Goal: Information Seeking & Learning: Learn about a topic

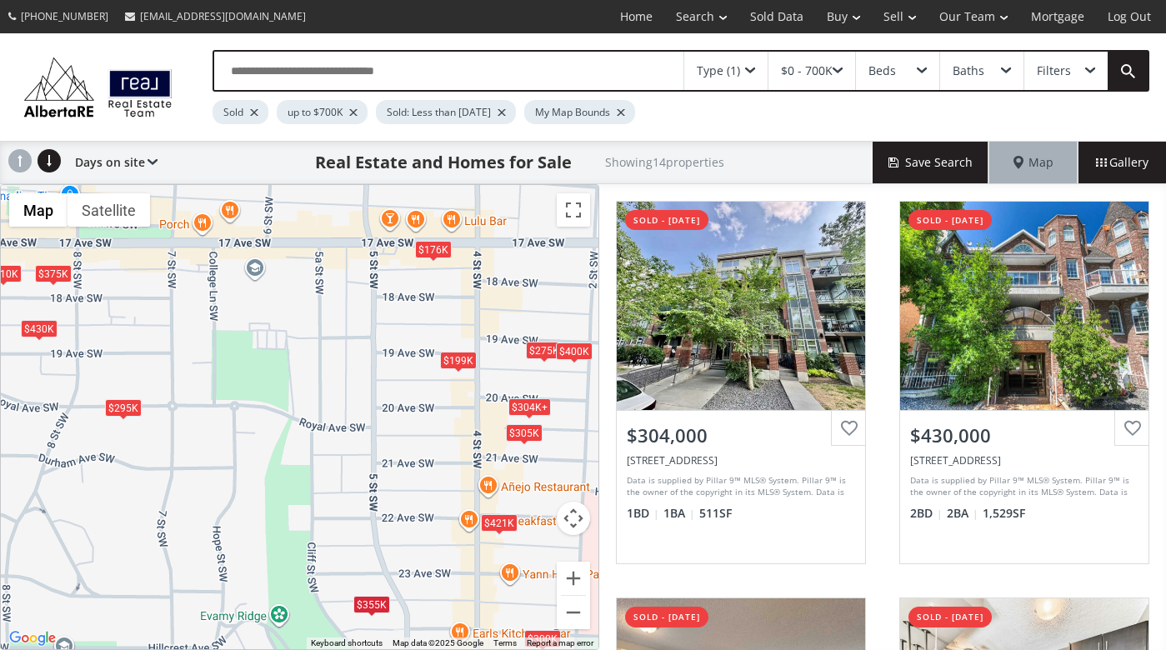
scroll to position [509, 0]
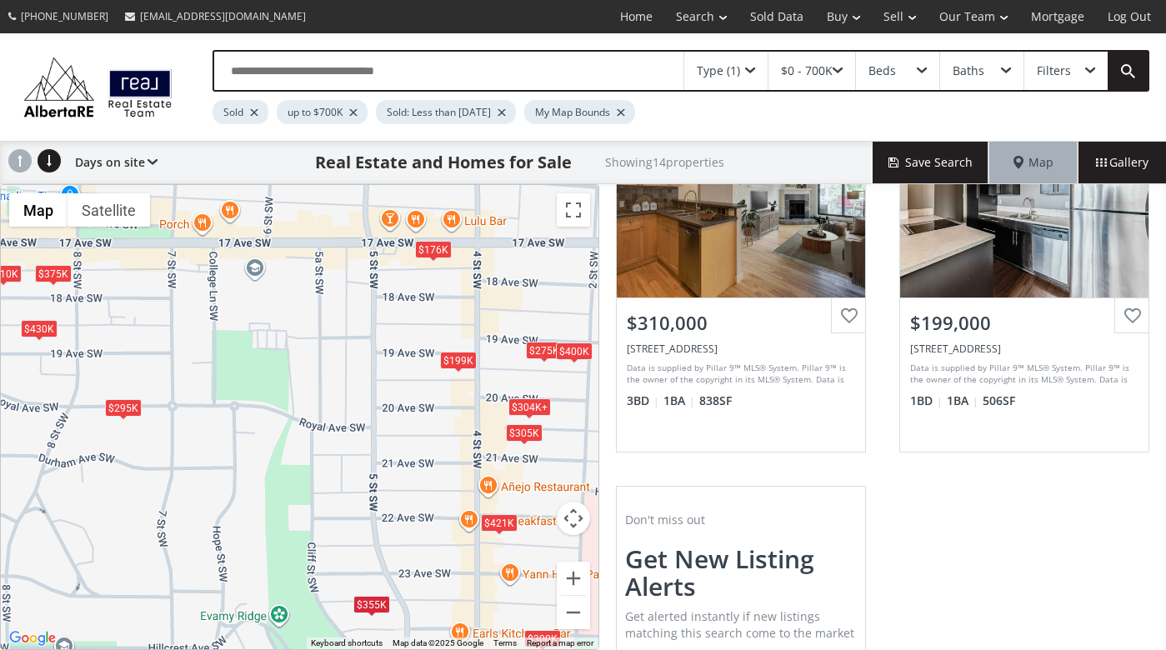
click at [759, 75] on div "Type (1)" at bounding box center [725, 71] width 83 height 38
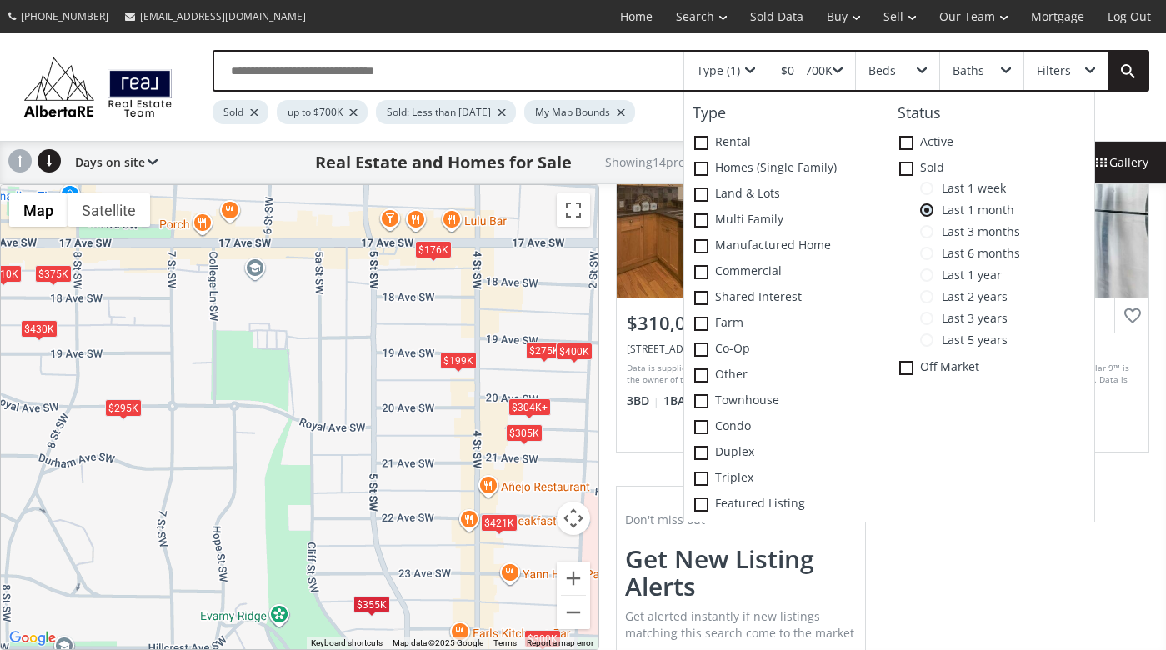
click at [931, 189] on span at bounding box center [926, 188] width 13 height 13
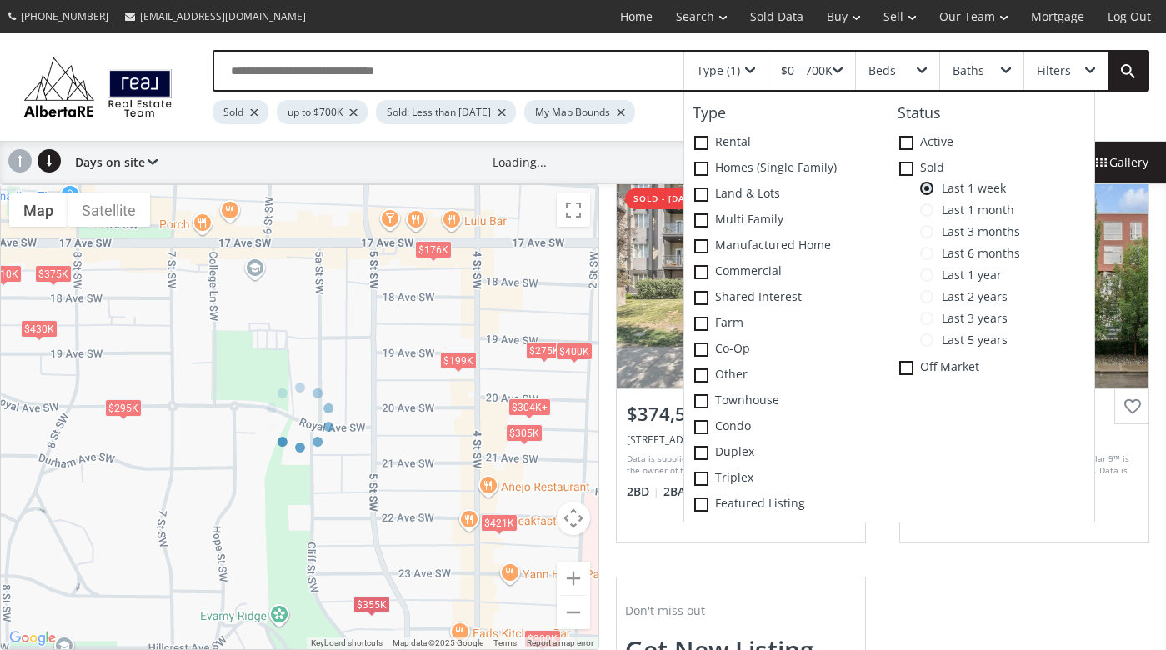
scroll to position [509, 0]
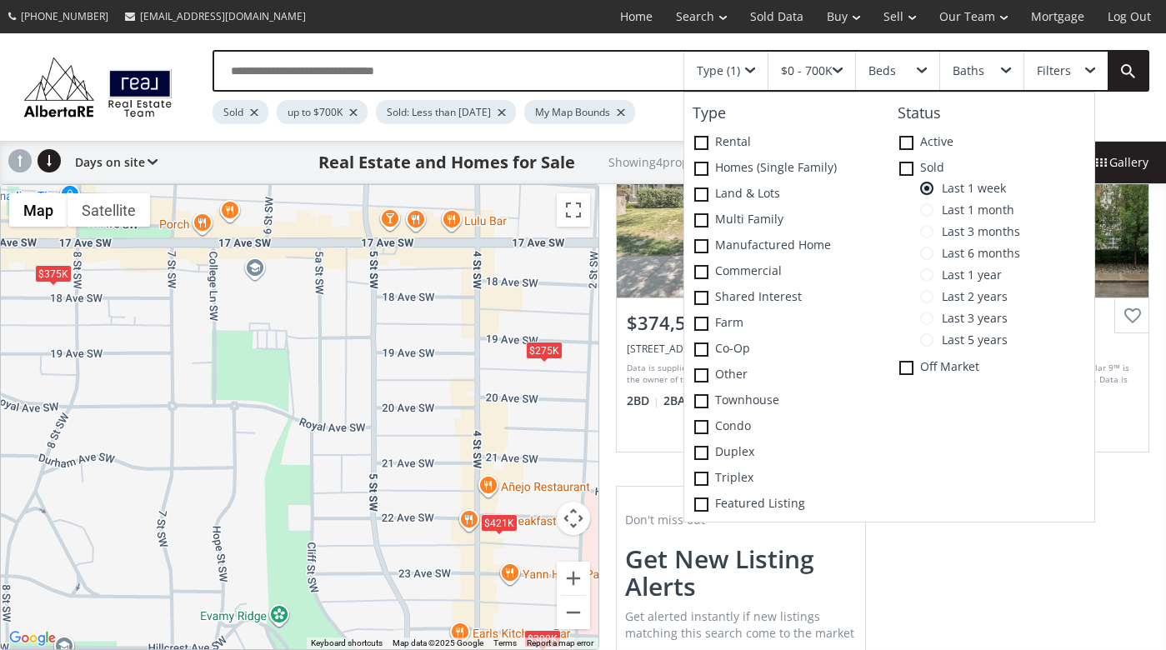
click at [369, 333] on div "To navigate, press the arrow keys. $275K $421K $375K $300K" at bounding box center [299, 417] width 597 height 464
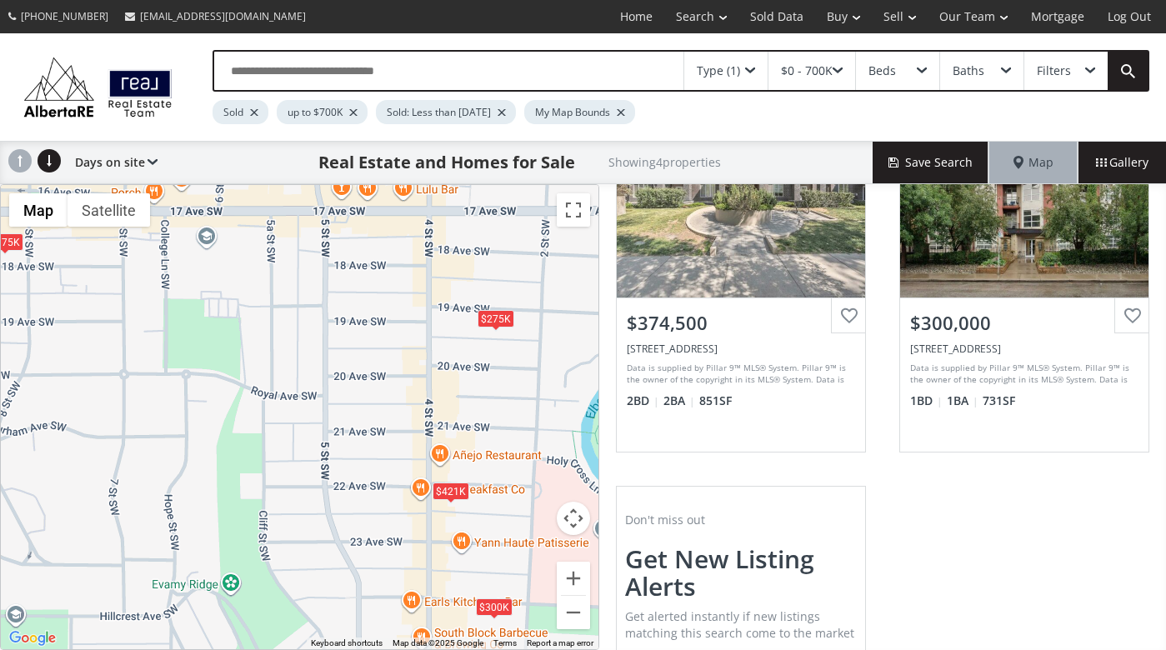
drag, startPoint x: 421, startPoint y: 447, endPoint x: 371, endPoint y: 416, distance: 59.2
click at [371, 416] on div "To navigate, press the arrow keys. $275K $421K $375K $300K" at bounding box center [299, 417] width 597 height 464
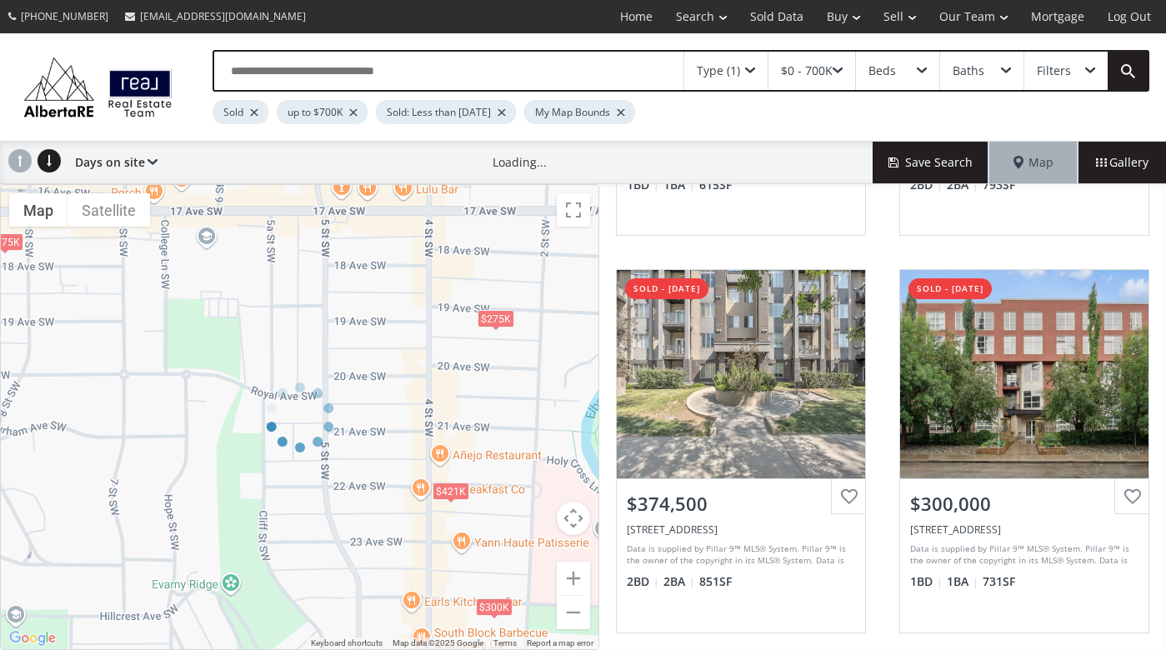
scroll to position [509, 0]
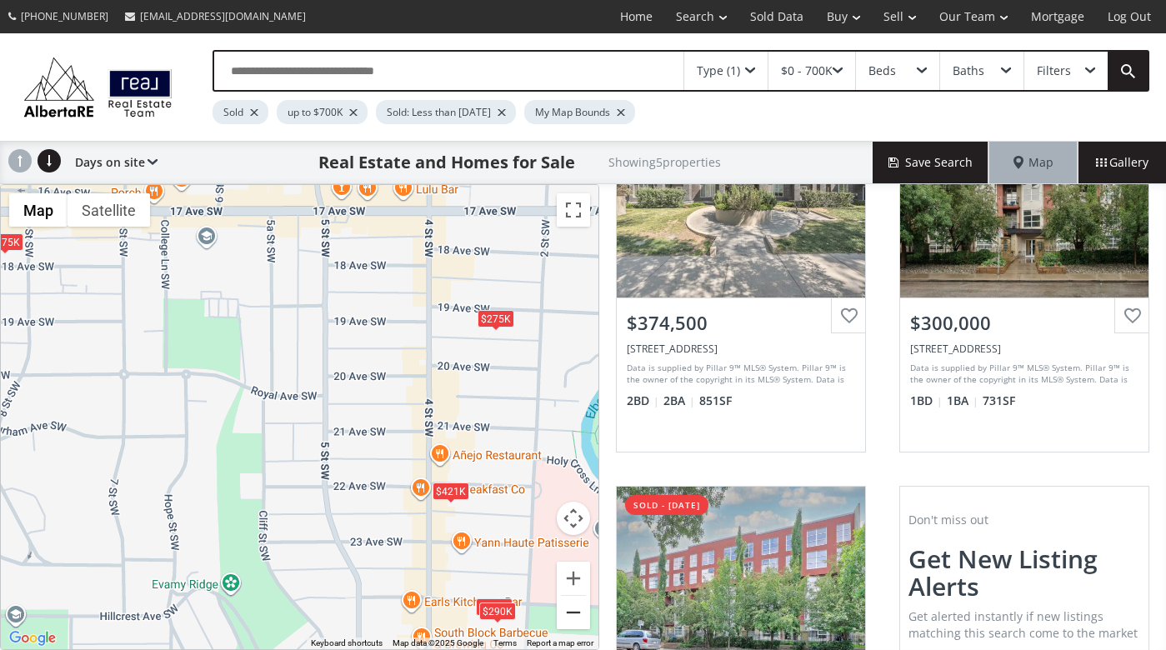
click at [572, 610] on button "Zoom out" at bounding box center [573, 612] width 33 height 33
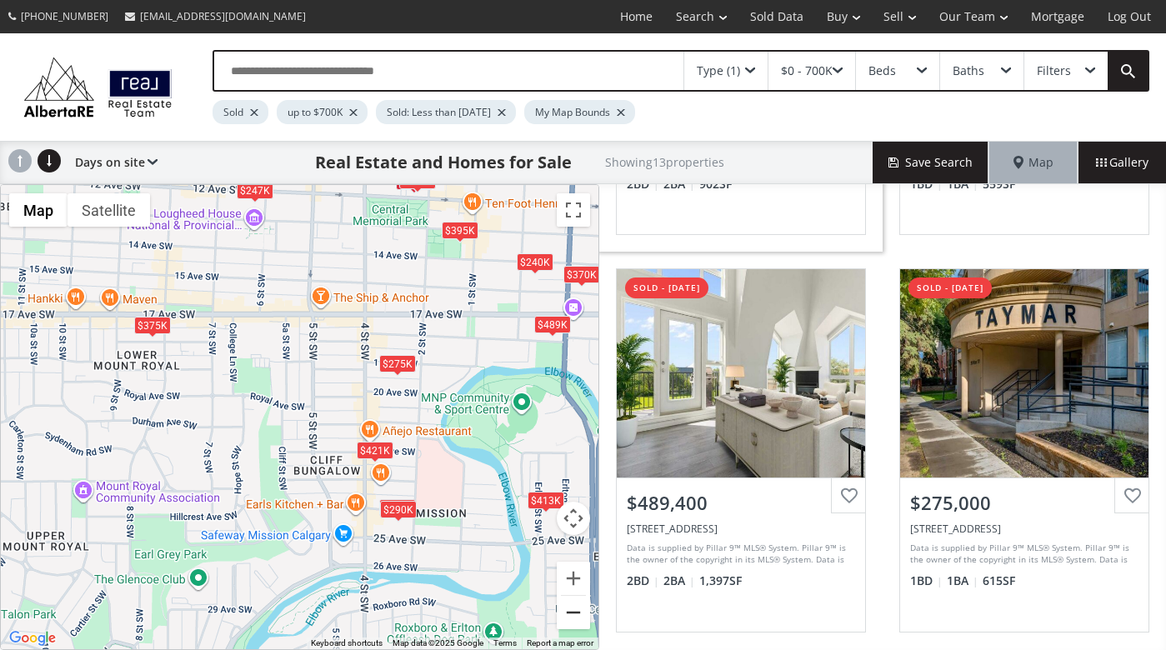
scroll to position [331, 0]
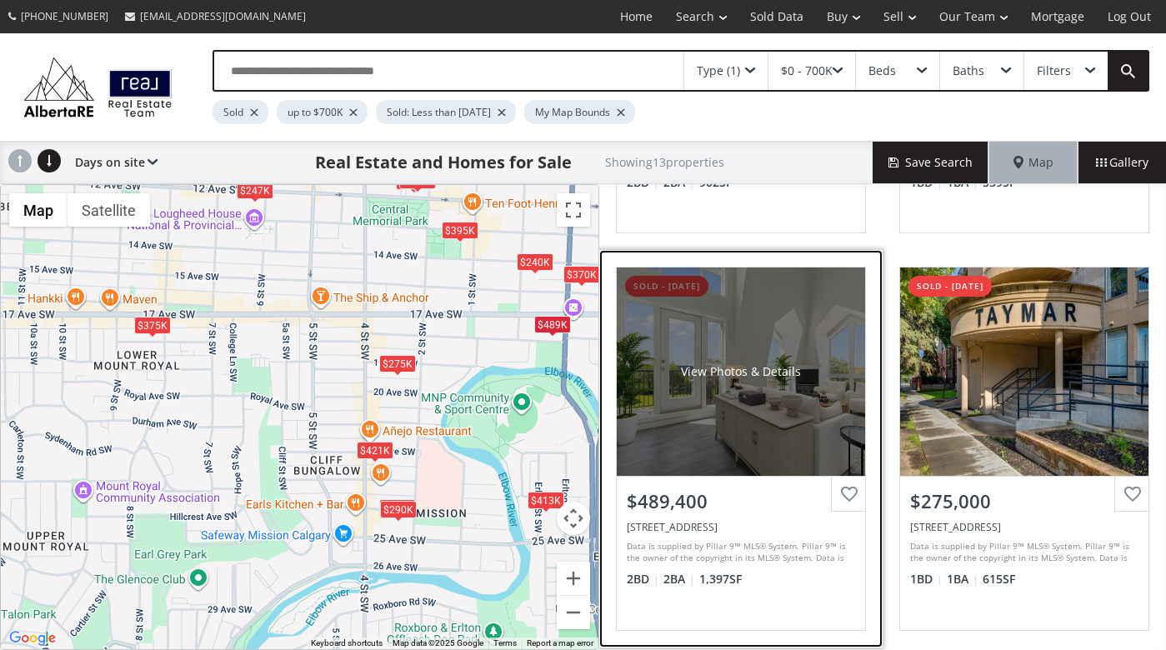
click at [702, 447] on div "View Photos & Details" at bounding box center [741, 371] width 248 height 208
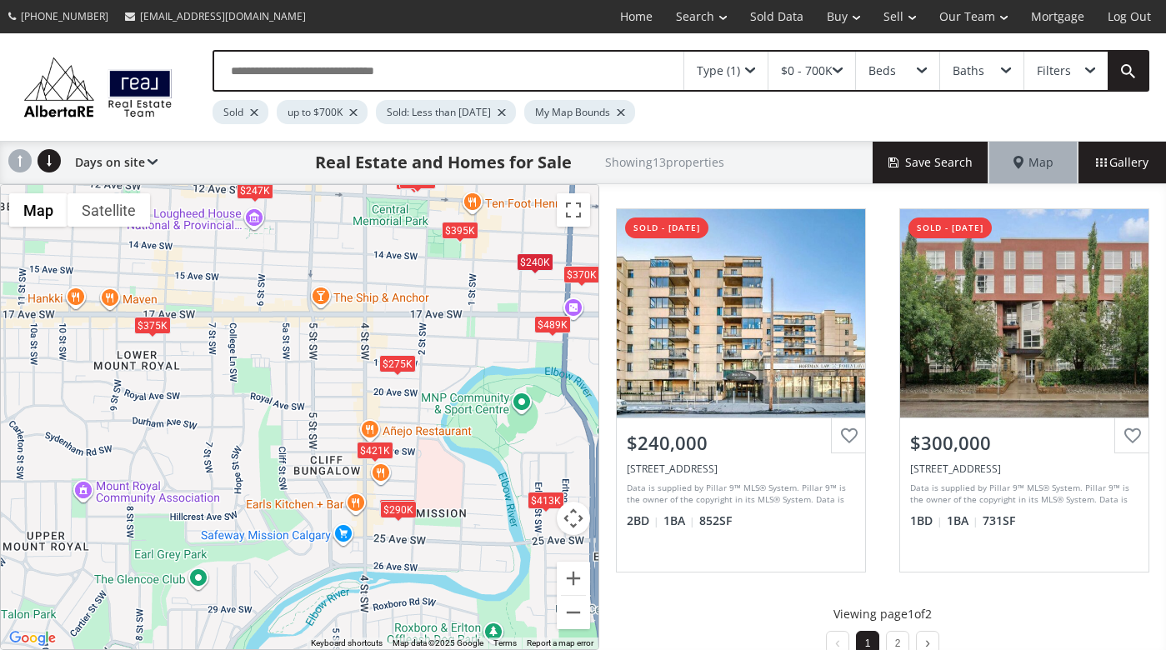
scroll to position [1609, 0]
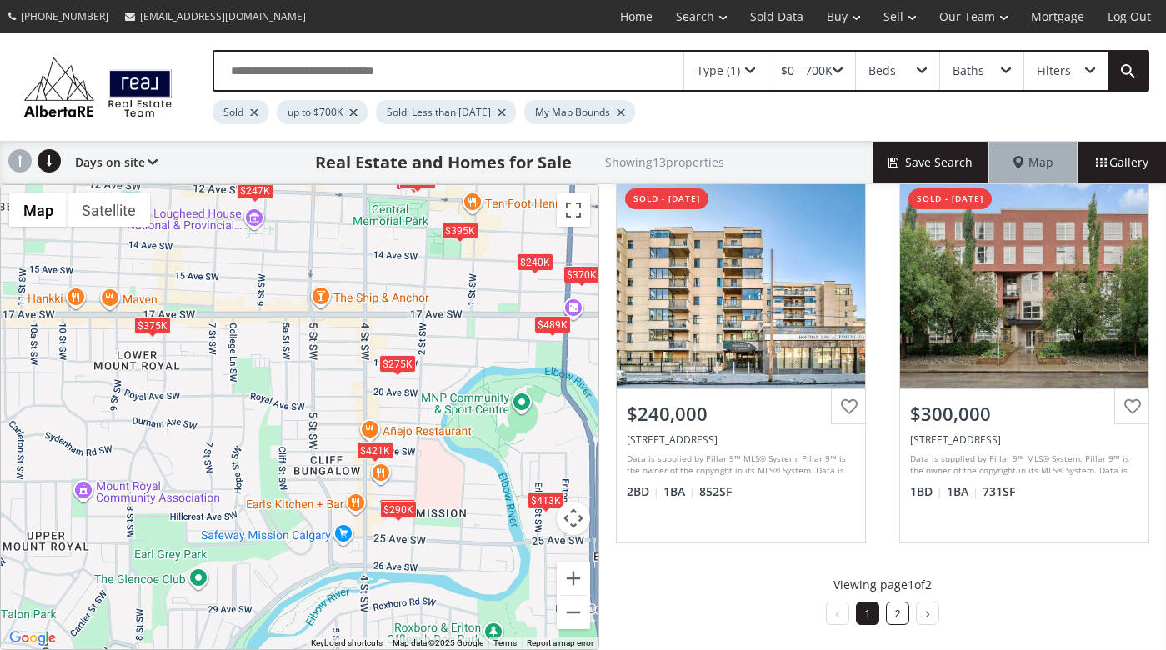
click at [895, 614] on link "2" at bounding box center [898, 614] width 6 height 12
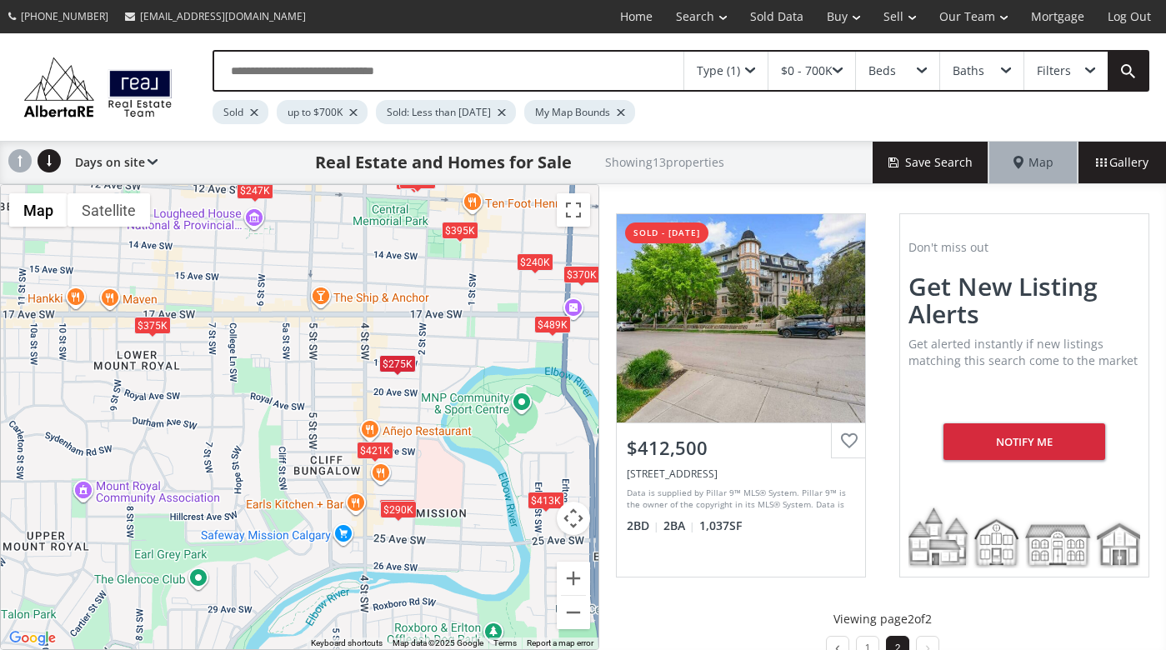
scroll to position [418, 0]
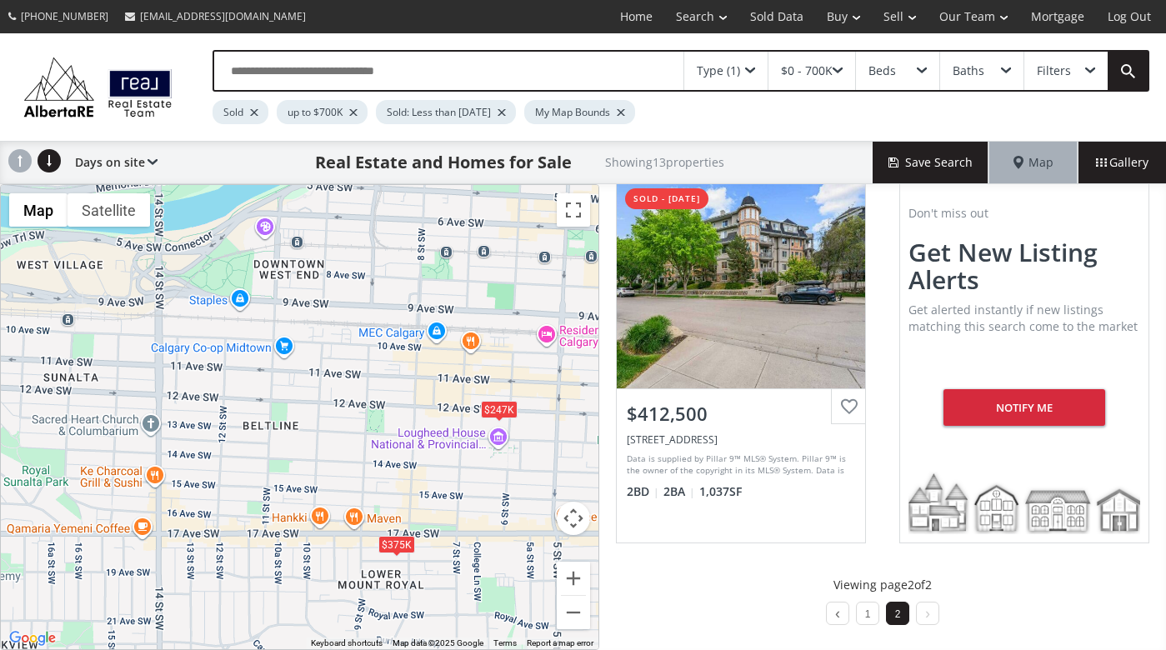
drag, startPoint x: 238, startPoint y: 341, endPoint x: 485, endPoint y: 566, distance: 333.8
click at [485, 566] on div "To navigate, press the arrow keys. $620K $338K $489K $275K $370K $395K $421K $3…" at bounding box center [299, 417] width 597 height 464
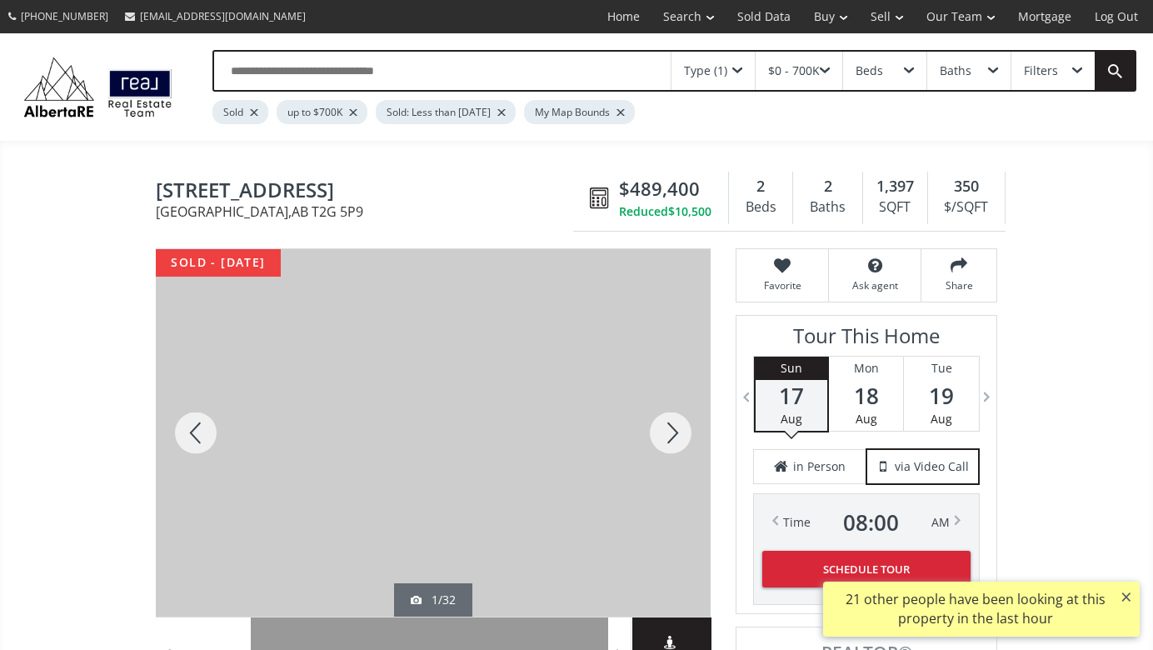
click at [672, 437] on div at bounding box center [671, 432] width 80 height 367
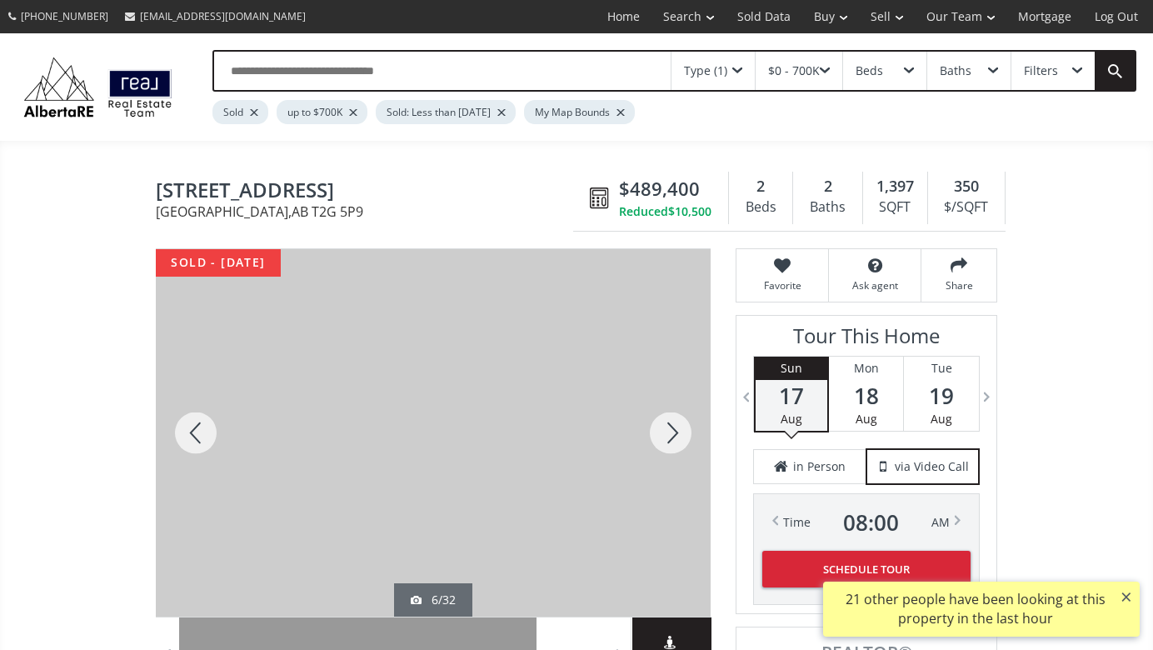
click at [672, 437] on div at bounding box center [671, 432] width 80 height 367
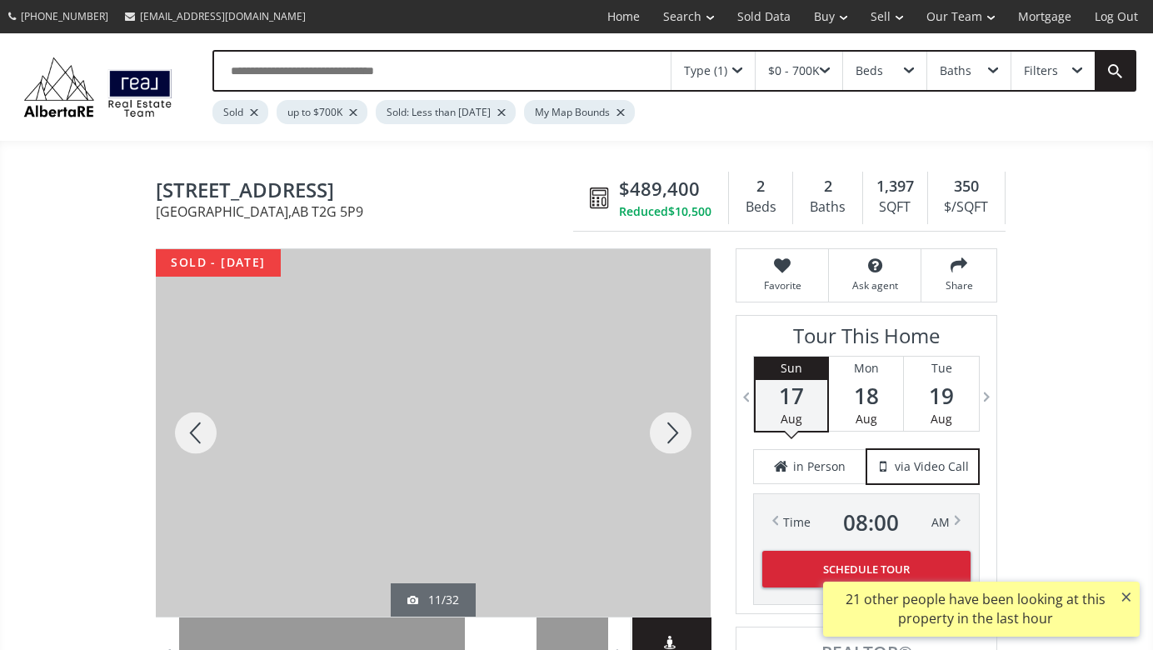
click at [672, 437] on div at bounding box center [671, 432] width 80 height 367
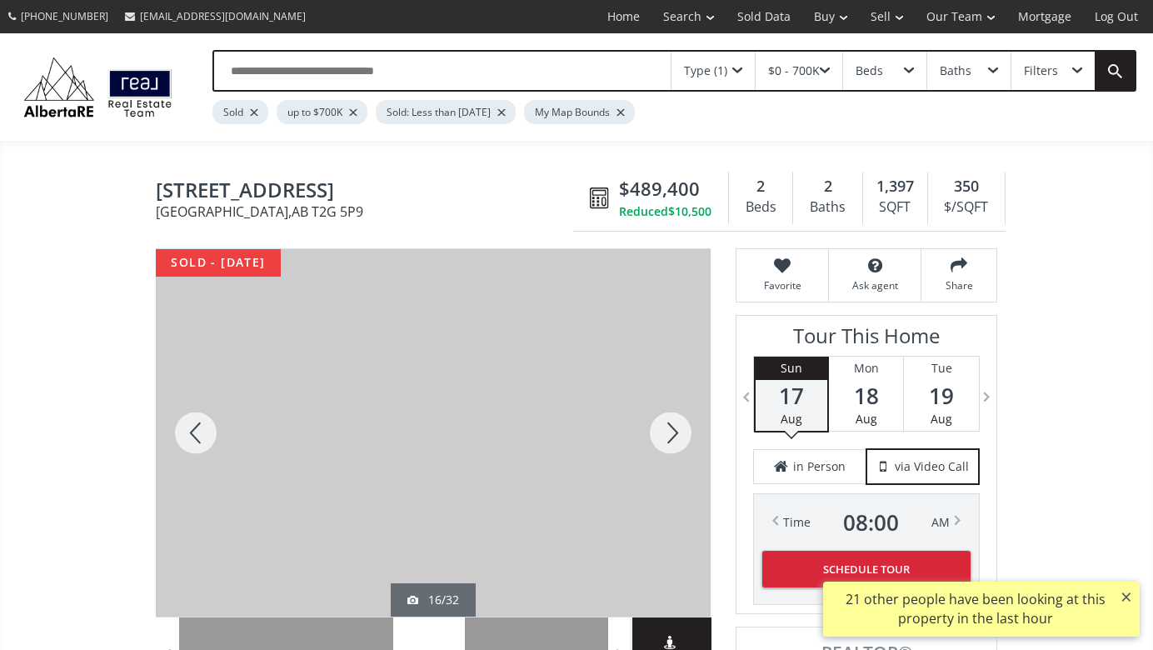
click at [672, 437] on div at bounding box center [671, 432] width 80 height 367
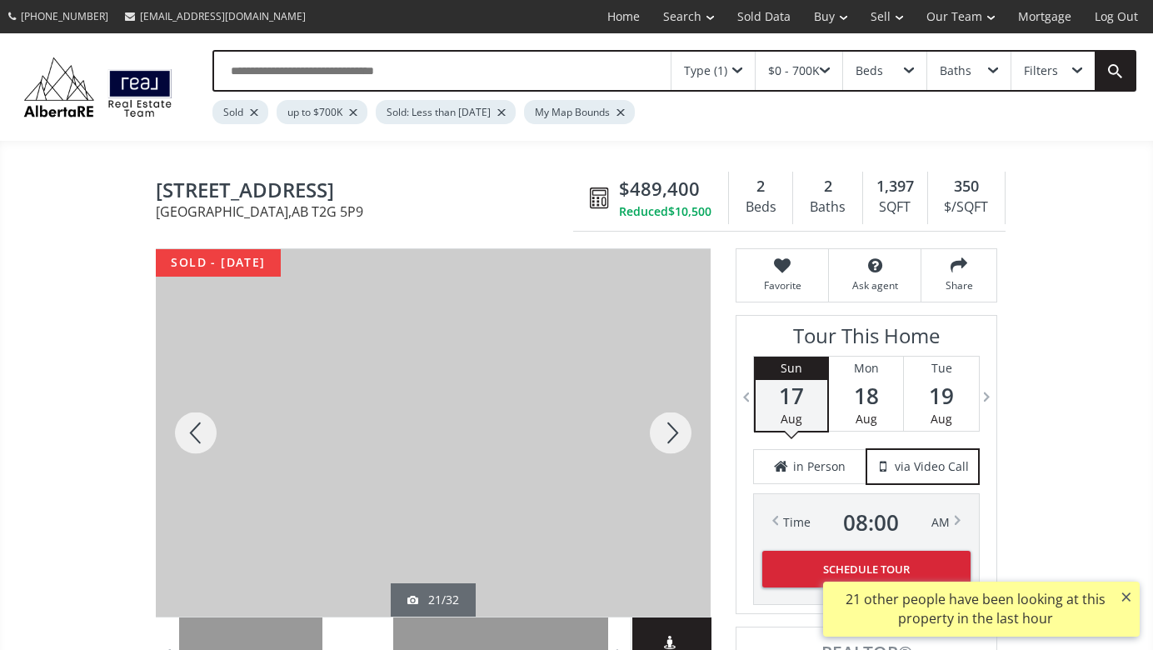
click at [672, 437] on div at bounding box center [671, 432] width 80 height 367
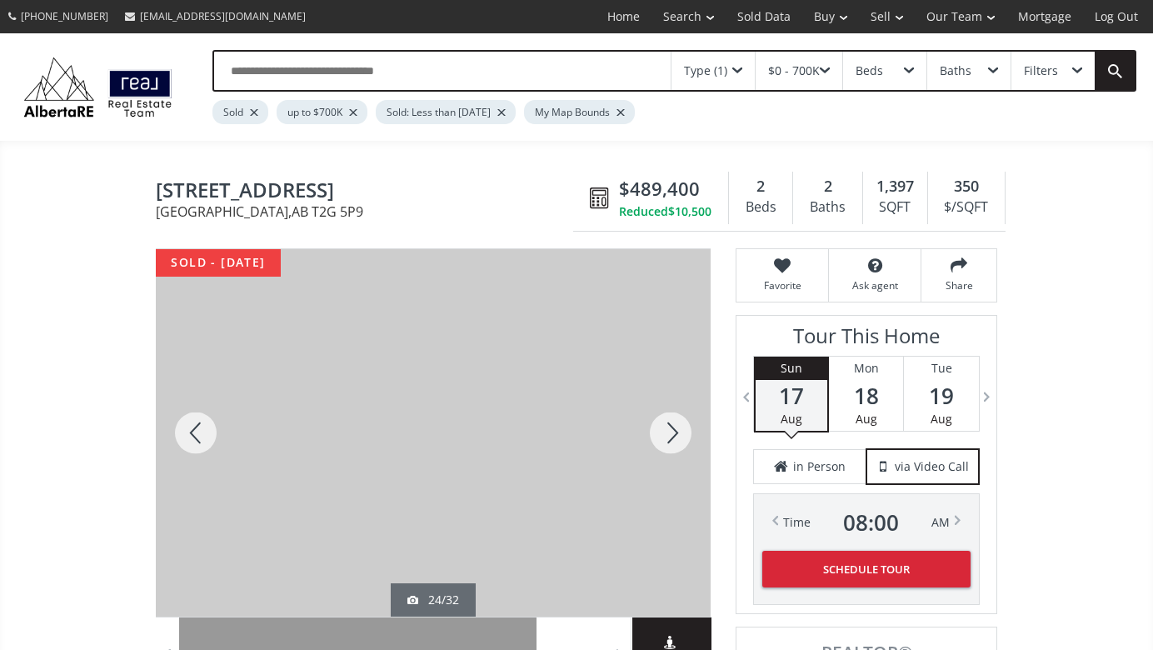
click at [672, 437] on div at bounding box center [671, 432] width 80 height 367
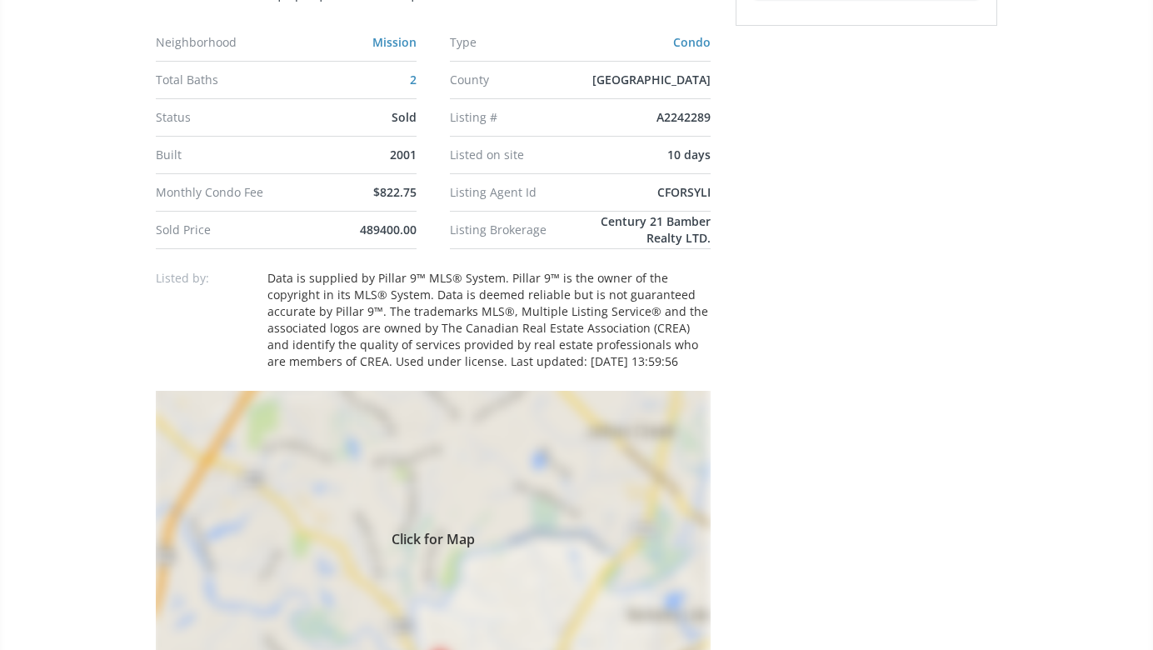
scroll to position [1011, 0]
